Goal: Navigation & Orientation: Find specific page/section

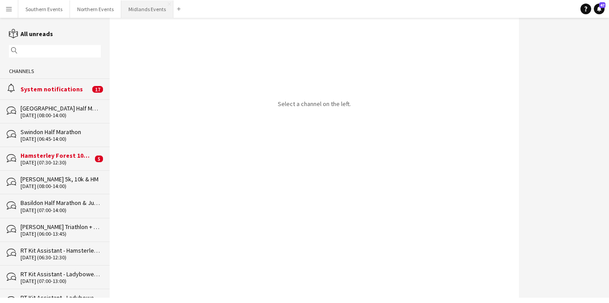
click at [142, 10] on button "Midlands Events Close" at bounding box center [147, 8] width 52 height 17
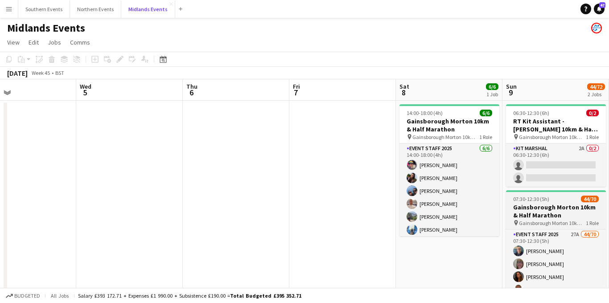
scroll to position [0, 357]
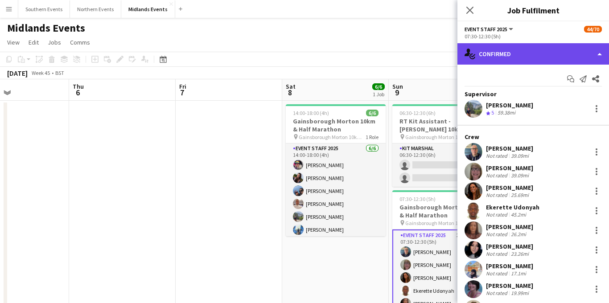
click at [559, 51] on div "single-neutral-actions-check-2 Confirmed" at bounding box center [533, 53] width 152 height 21
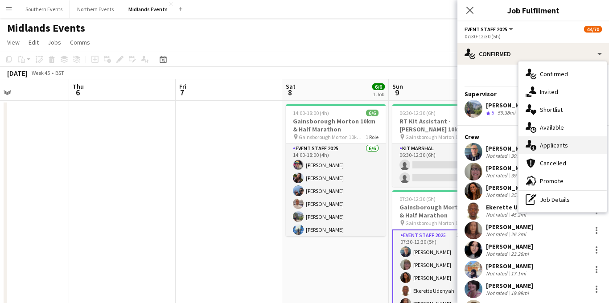
click at [570, 147] on div "single-neutral-actions-information Applicants" at bounding box center [563, 145] width 88 height 18
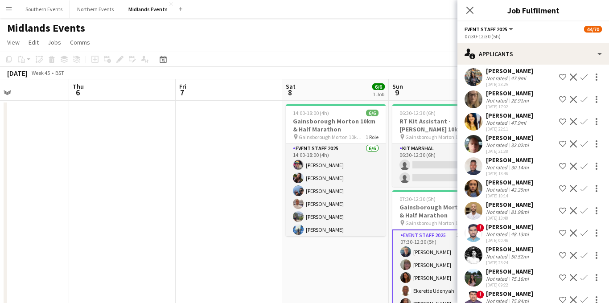
scroll to position [429, 0]
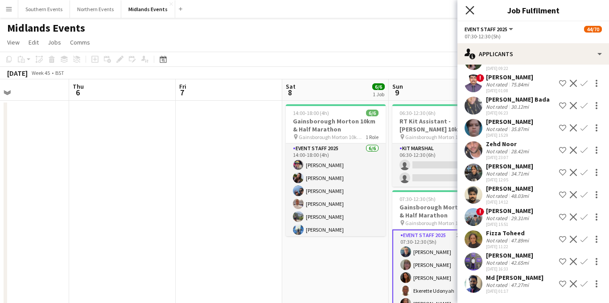
click at [470, 6] on icon "Close pop-in" at bounding box center [470, 10] width 8 height 8
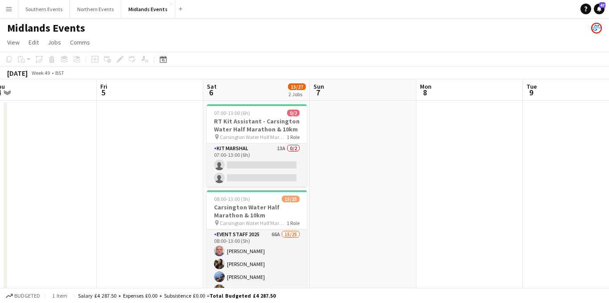
scroll to position [0, 383]
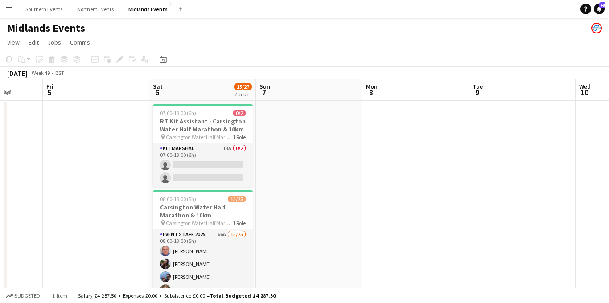
click at [7, 12] on app-icon "Menu" at bounding box center [8, 8] width 7 height 7
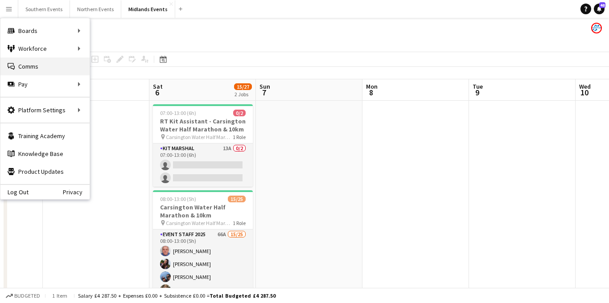
click at [31, 63] on link "Comms Comms" at bounding box center [44, 67] width 89 height 18
